Goal: Information Seeking & Learning: Learn about a topic

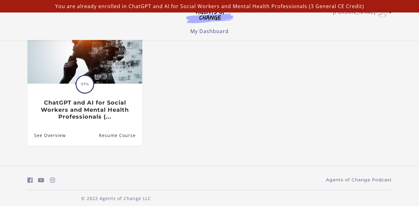
scroll to position [81, 0]
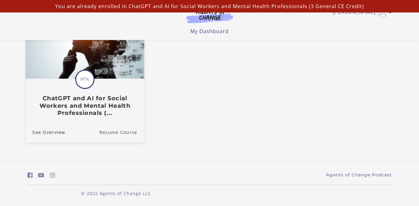
click at [111, 131] on link "Resume Course" at bounding box center [121, 131] width 45 height 21
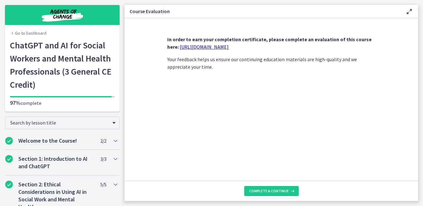
click at [227, 49] on link "https://forms.gle/jm1zbfhChZ2exBv78" at bounding box center [204, 47] width 49 height 6
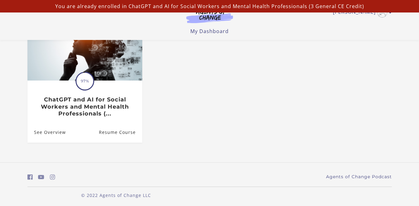
scroll to position [80, 0]
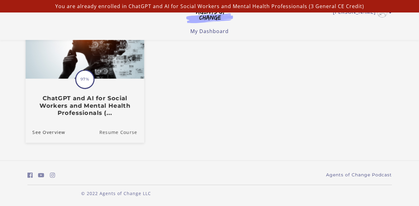
click at [116, 131] on link "Resume Course" at bounding box center [121, 131] width 45 height 21
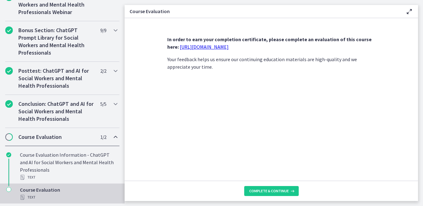
scroll to position [334, 0]
click at [285, 190] on span "Complete & continue" at bounding box center [269, 190] width 40 height 5
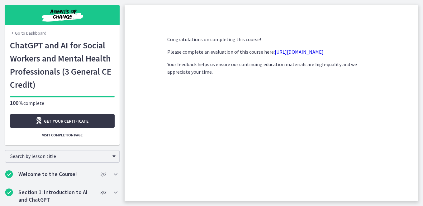
click at [74, 119] on span "Get your certificate" at bounding box center [66, 120] width 45 height 7
